Goal: Transaction & Acquisition: Purchase product/service

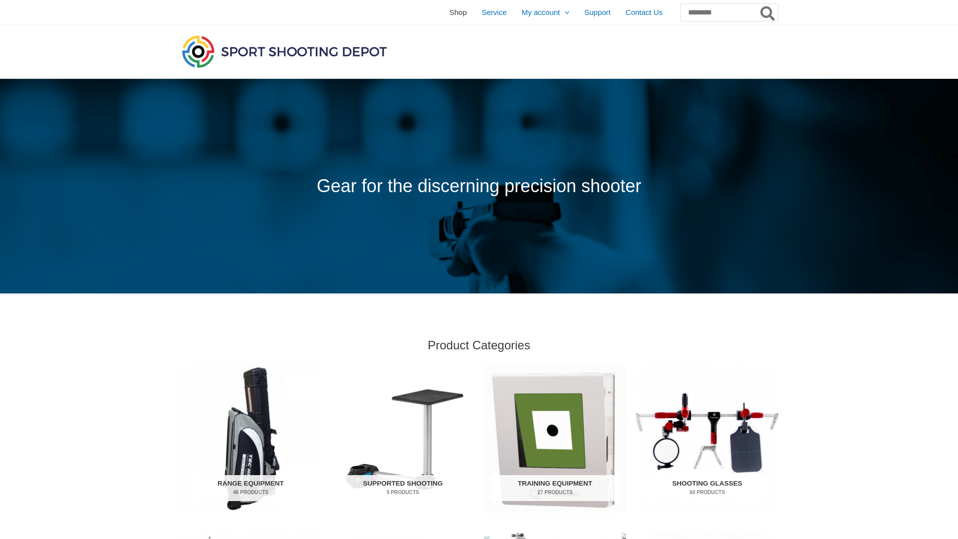
click at [449, 14] on span "Shop" at bounding box center [457, 12] width 17 height 25
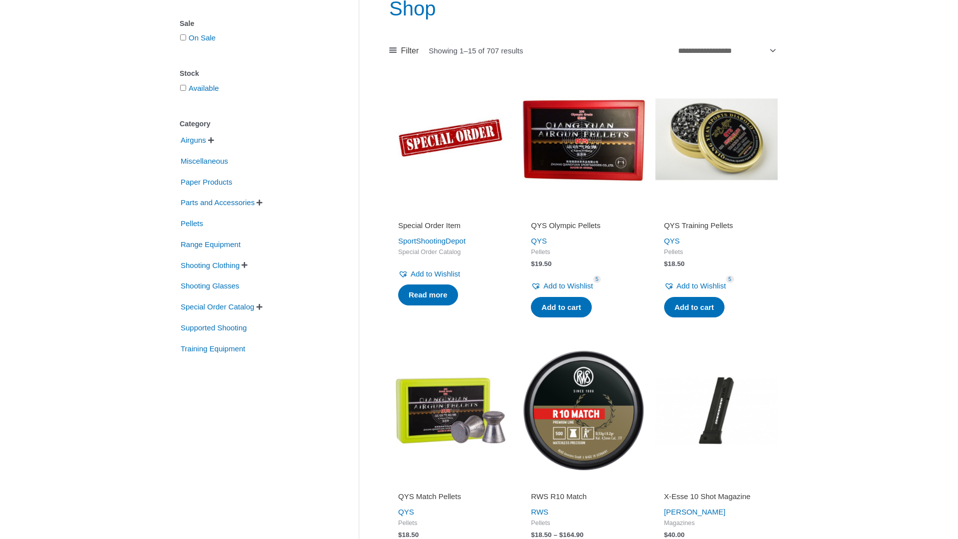
scroll to position [135, 0]
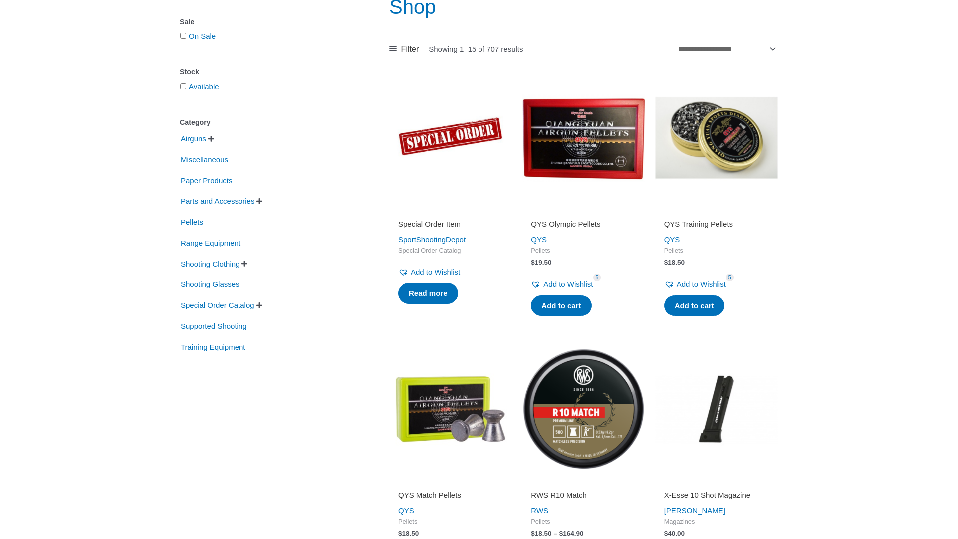
click at [713, 153] on img at bounding box center [716, 137] width 123 height 123
